Goal: Transaction & Acquisition: Obtain resource

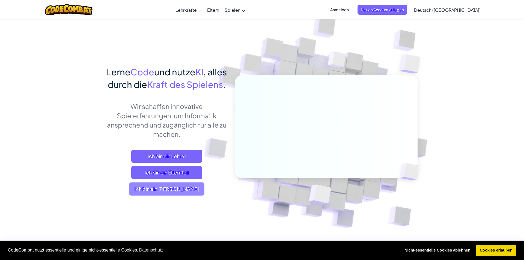
click at [188, 195] on span "Ich bin ein [PERSON_NAME]" at bounding box center [166, 188] width 75 height 13
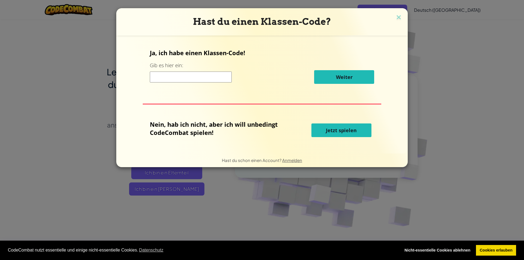
click at [346, 130] on span "Jetzt spielen" at bounding box center [341, 130] width 31 height 7
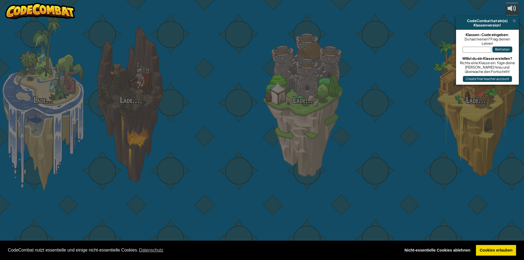
select select "de-DE"
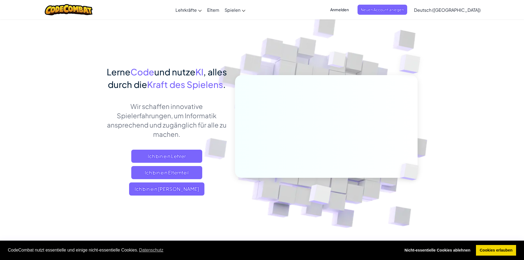
click at [461, 48] on img at bounding box center [322, 120] width 303 height 303
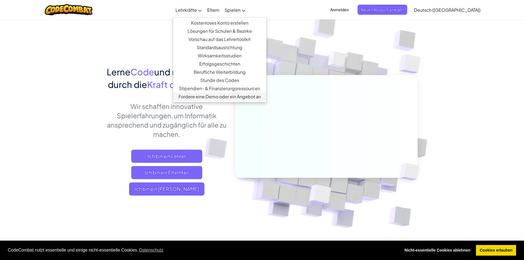
click at [239, 98] on link "Fordere eine Demo oder ein Angebot an" at bounding box center [219, 96] width 93 height 8
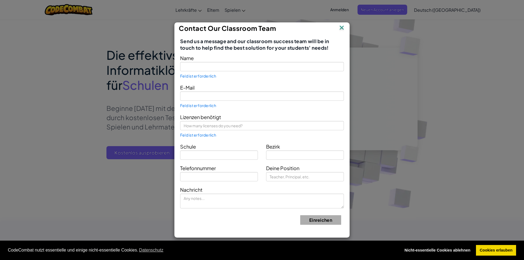
scroll to position [26, 0]
click at [339, 29] on img at bounding box center [341, 28] width 7 height 8
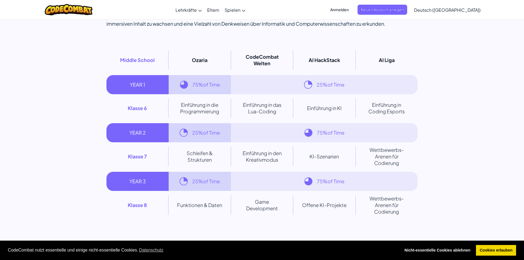
scroll to position [3639, 0]
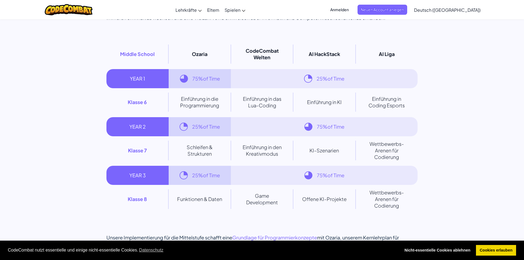
scroll to position [26, 0]
